Goal: Navigation & Orientation: Understand site structure

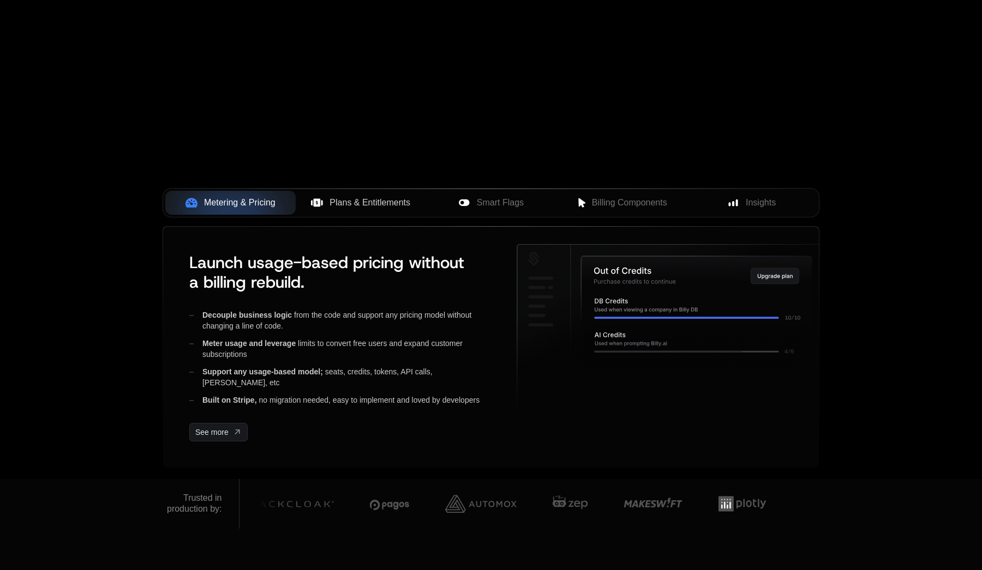
scroll to position [302, 0]
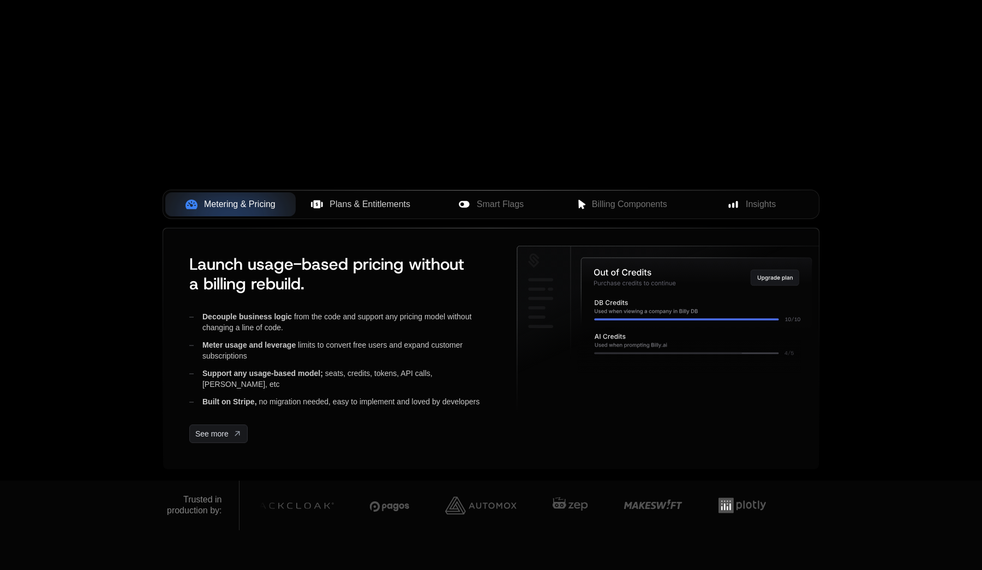
click at [382, 204] on span "Plans & Entitlements" at bounding box center [369, 204] width 81 height 13
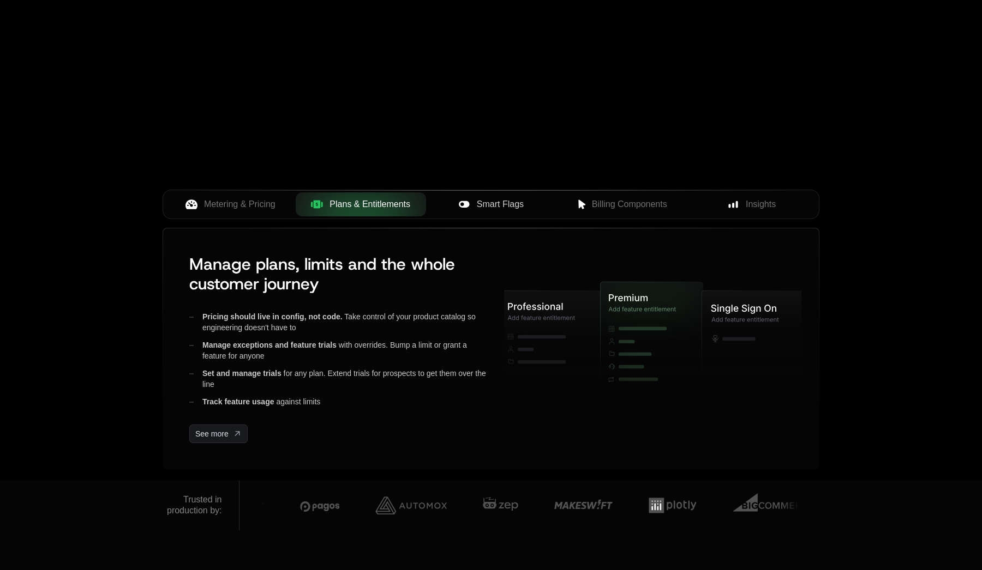
click at [501, 209] on span "Smart Flags" at bounding box center [500, 204] width 47 height 13
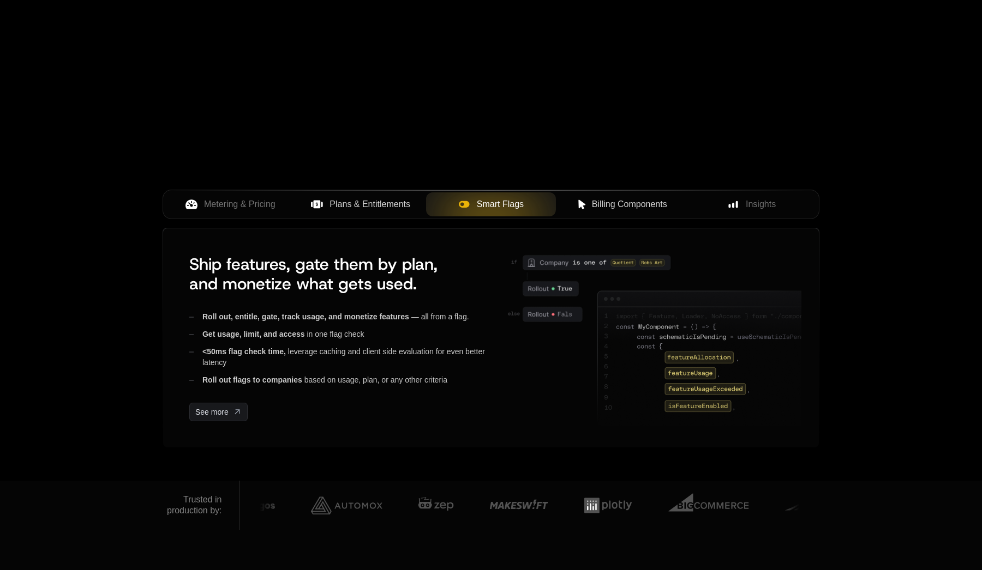
click at [615, 203] on span "Billing Components" at bounding box center [629, 204] width 75 height 13
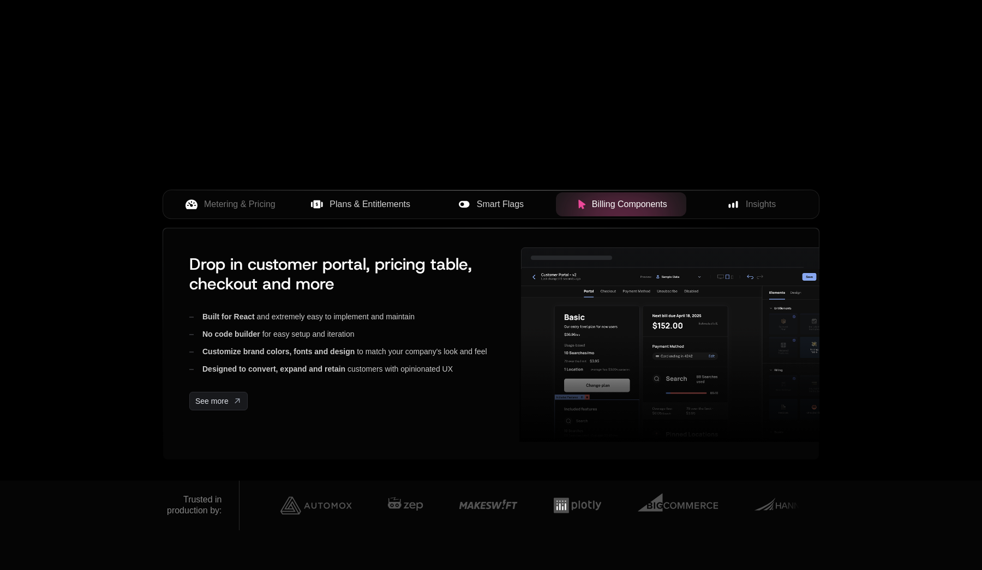
scroll to position [408, 0]
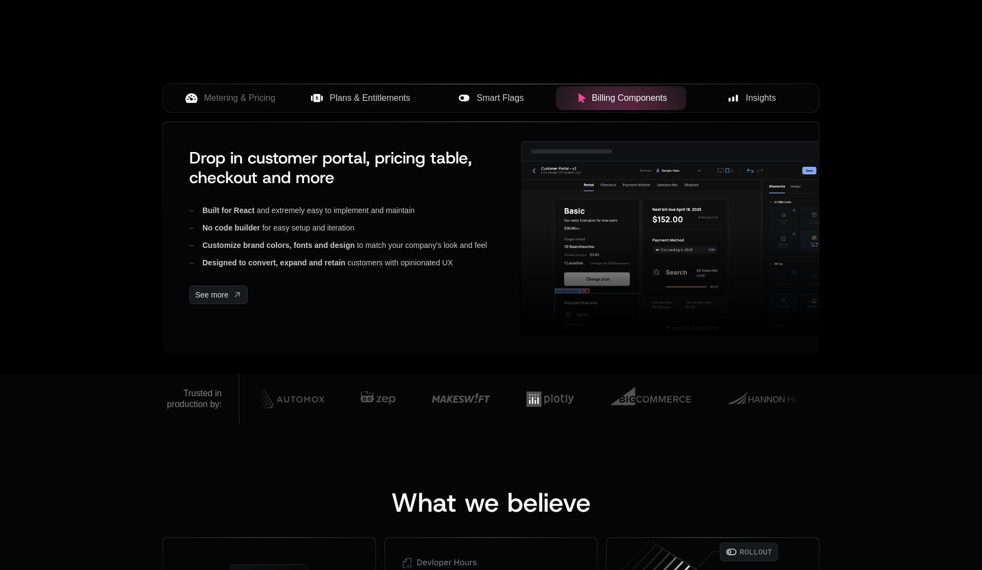
click at [759, 101] on span "Insights" at bounding box center [760, 98] width 30 height 13
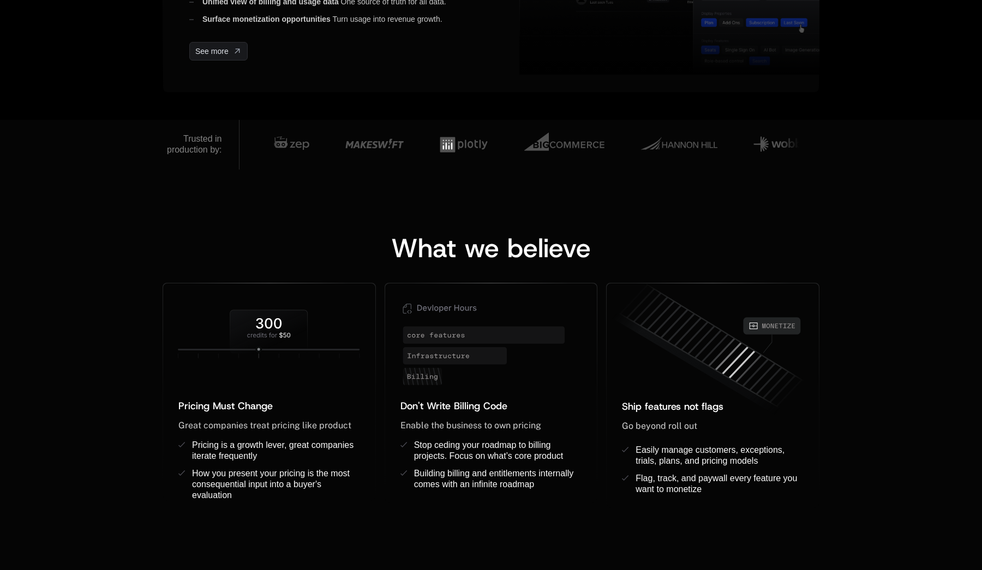
scroll to position [574, 0]
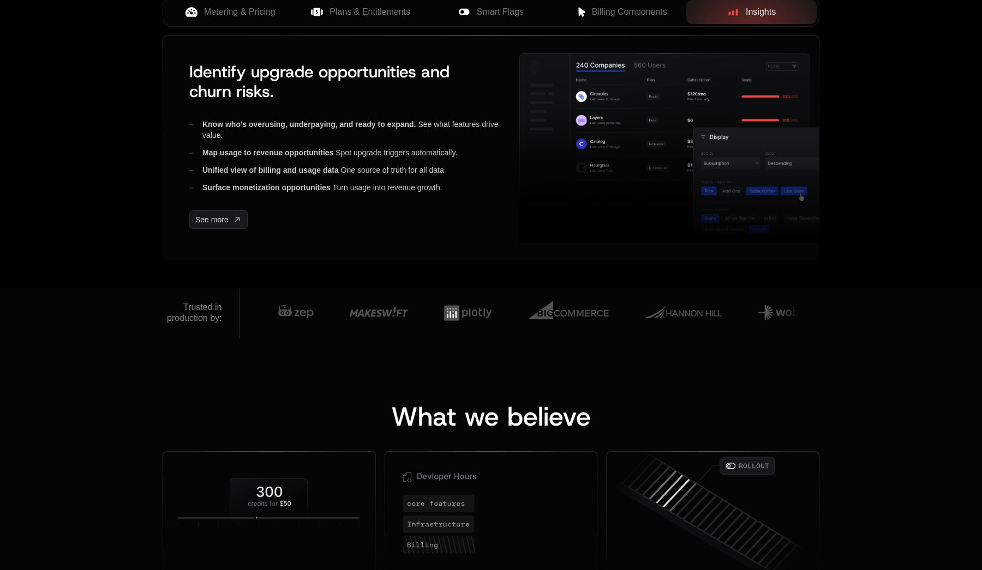
scroll to position [99, 0]
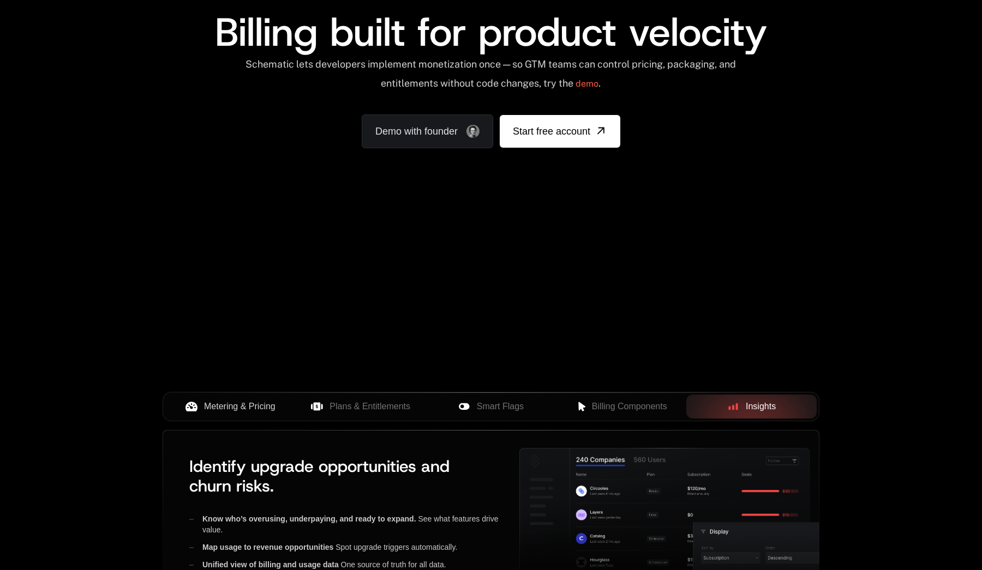
click at [232, 408] on span "Metering & Pricing" at bounding box center [239, 406] width 71 height 13
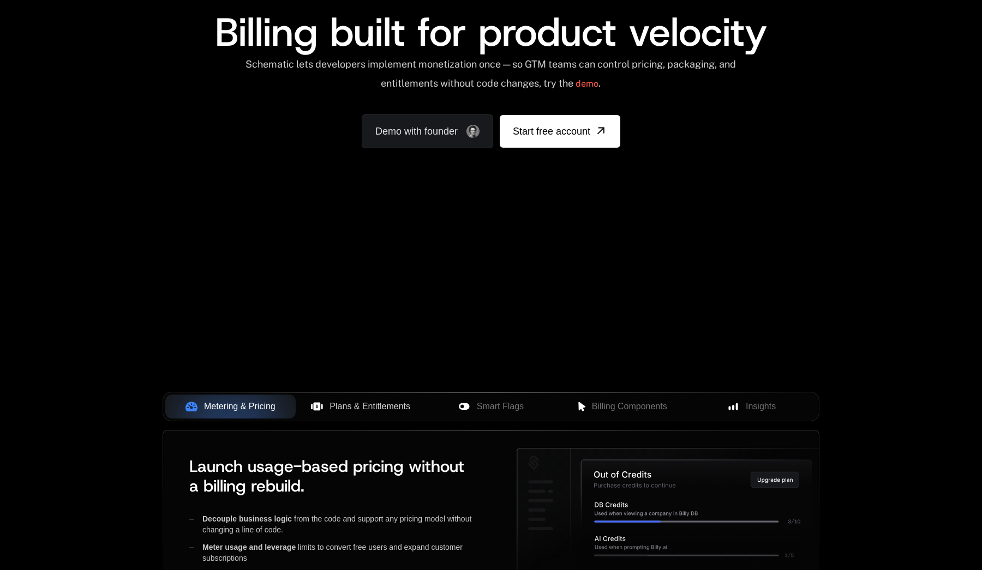
click at [380, 414] on button "Plans & Entitlements" at bounding box center [361, 407] width 130 height 24
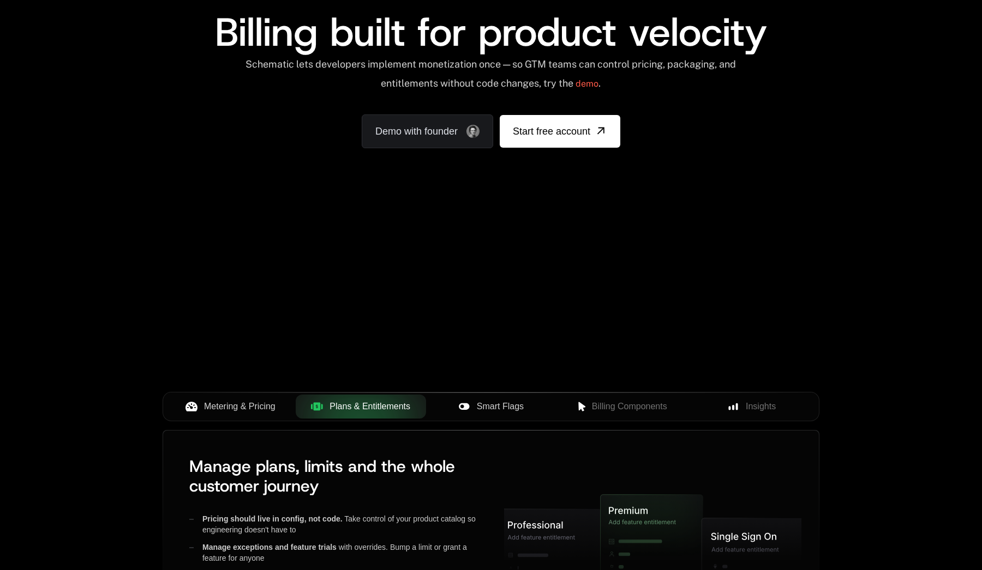
click at [491, 407] on span "Smart Flags" at bounding box center [500, 406] width 47 height 13
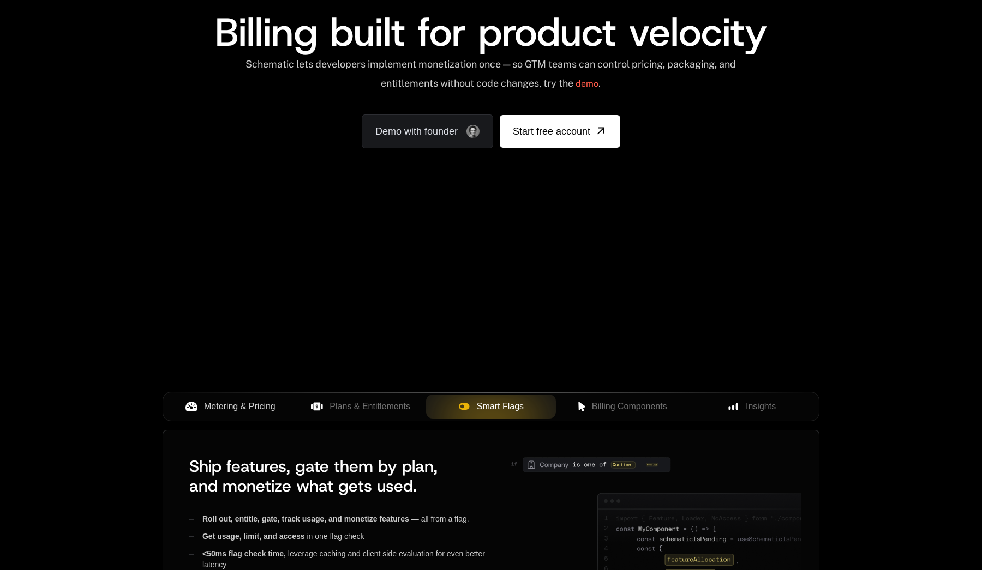
click at [260, 413] on span "Metering & Pricing" at bounding box center [239, 406] width 71 height 13
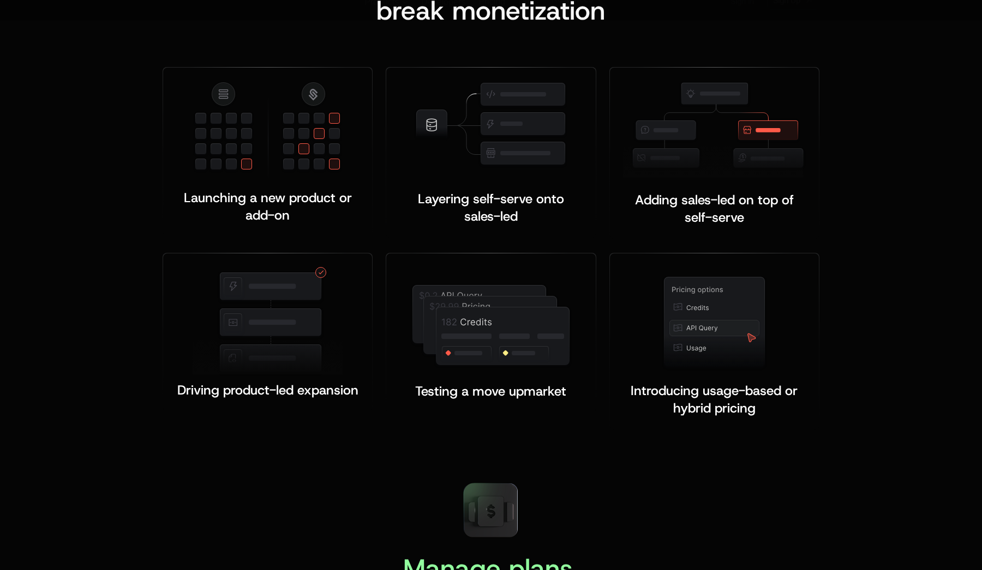
scroll to position [2095, 0]
